Goal: Task Accomplishment & Management: Use online tool/utility

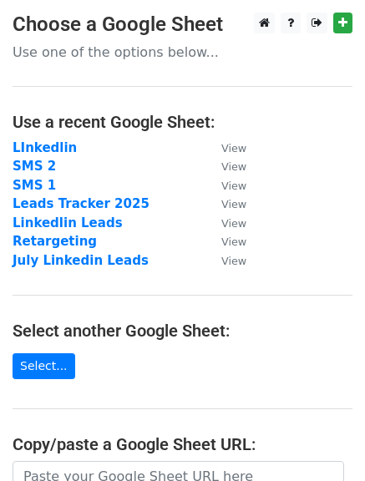
scroll to position [296, 0]
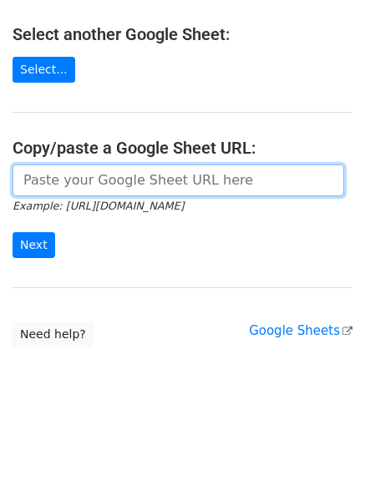
click at [68, 166] on input "url" at bounding box center [178, 180] width 331 height 32
paste input "https://docs.google.com/spreadsheets/d/1woijDt-iim9R6gw7W145erbTm-o8yMOaOCmRHgu…"
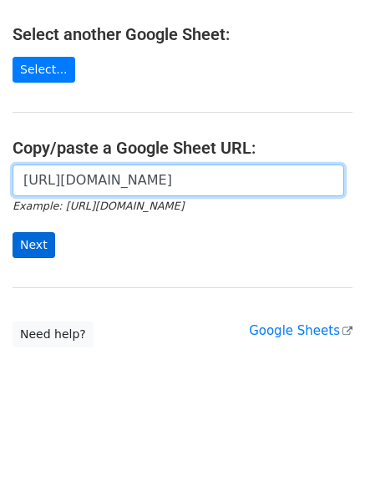
type input "https://docs.google.com/spreadsheets/d/1woijDt-iim9R6gw7W145erbTm-o8yMOaOCmRHgu…"
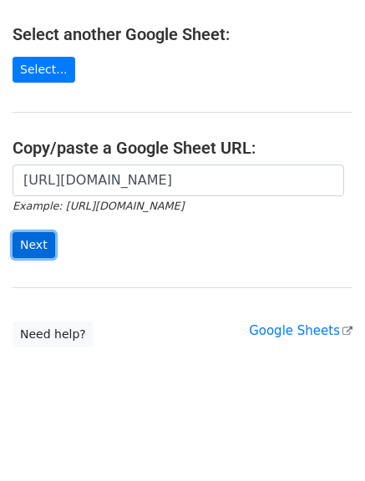
scroll to position [0, 0]
click at [27, 236] on input "Next" at bounding box center [34, 245] width 43 height 26
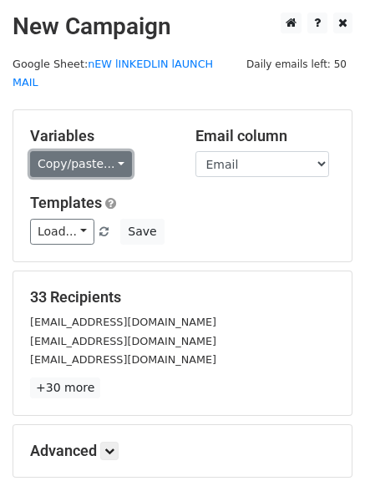
click at [110, 151] on link "Copy/paste..." at bounding box center [81, 164] width 102 height 26
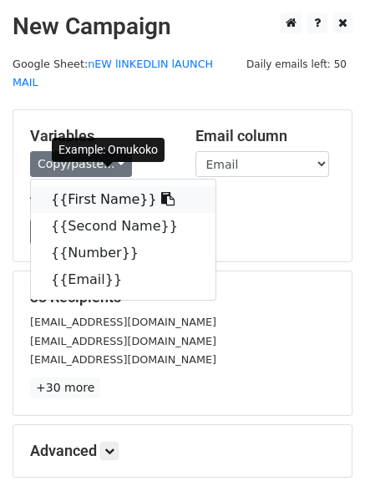
click at [161, 192] on icon at bounding box center [167, 198] width 13 height 13
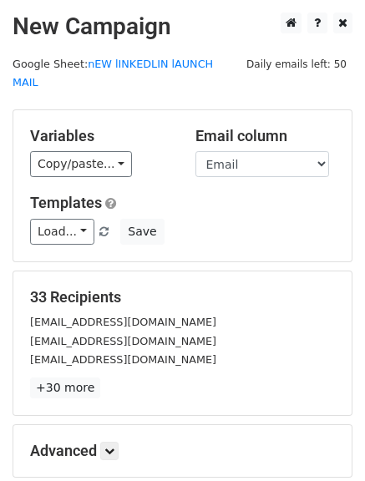
scroll to position [168, 0]
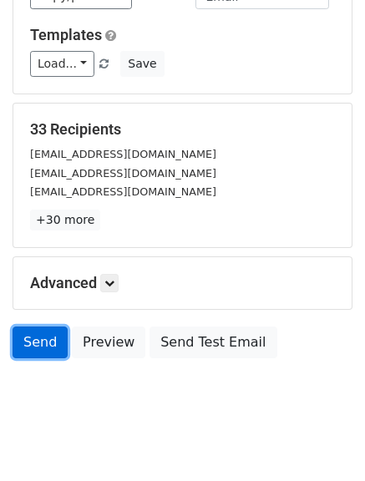
click at [38, 326] on link "Send" at bounding box center [40, 342] width 55 height 32
